Goal: Task Accomplishment & Management: Manage account settings

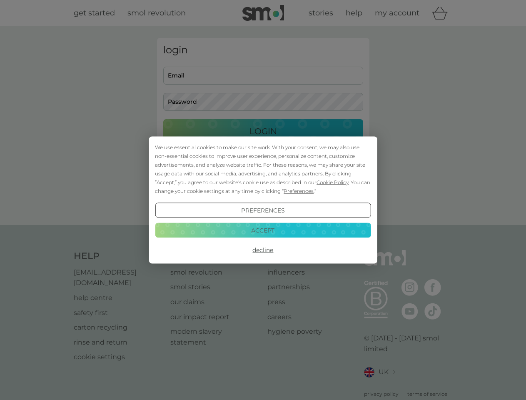
click at [333, 182] on span "Cookie Policy" at bounding box center [332, 182] width 32 height 6
click at [298, 191] on div "login Email Password Login ● ● ● ● ● ● ● ● ● ● ● ● ● ● ● ● ● ● ● ● ● ● ● ● ● ● …" at bounding box center [263, 125] width 212 height 175
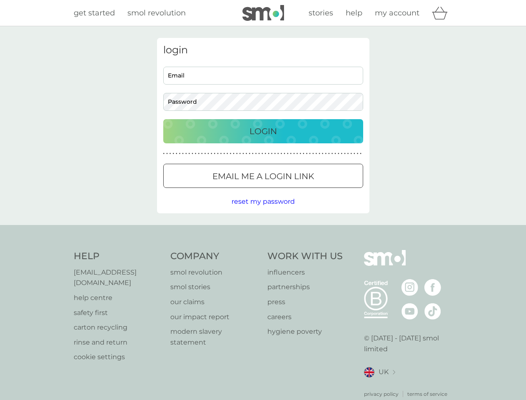
click at [263, 210] on div "login Email Password Login ● ● ● ● ● ● ● ● ● ● ● ● ● ● ● ● ● ● ● ● ● ● ● ● ● ● …" at bounding box center [263, 125] width 212 height 175
click at [263, 250] on div "Help [EMAIL_ADDRESS][DOMAIN_NAME] help centre safety first carton recycling rin…" at bounding box center [263, 324] width 379 height 148
click at [263, 230] on div "Help [EMAIL_ADDRESS][DOMAIN_NAME] help centre safety first carton recycling rin…" at bounding box center [263, 324] width 526 height 198
